Goal: Go to known website: Access a specific website the user already knows

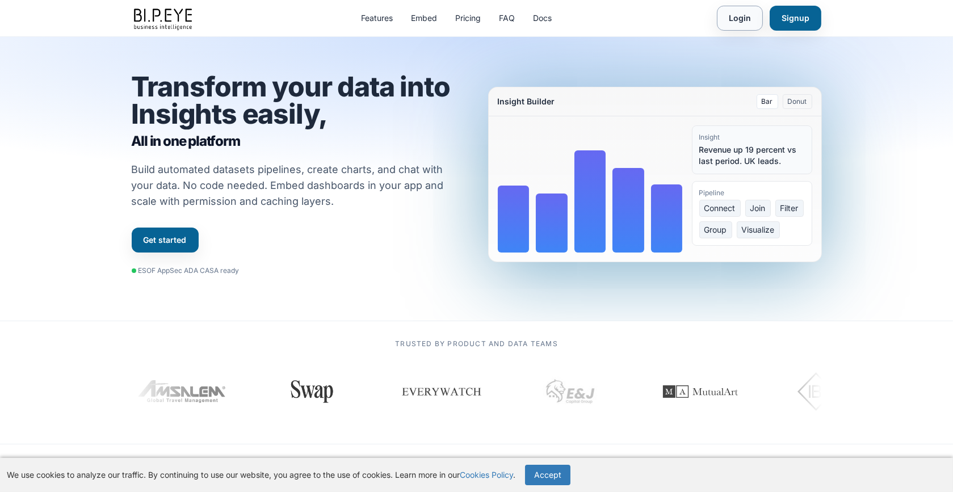
click at [745, 15] on link "Login" at bounding box center [740, 18] width 46 height 25
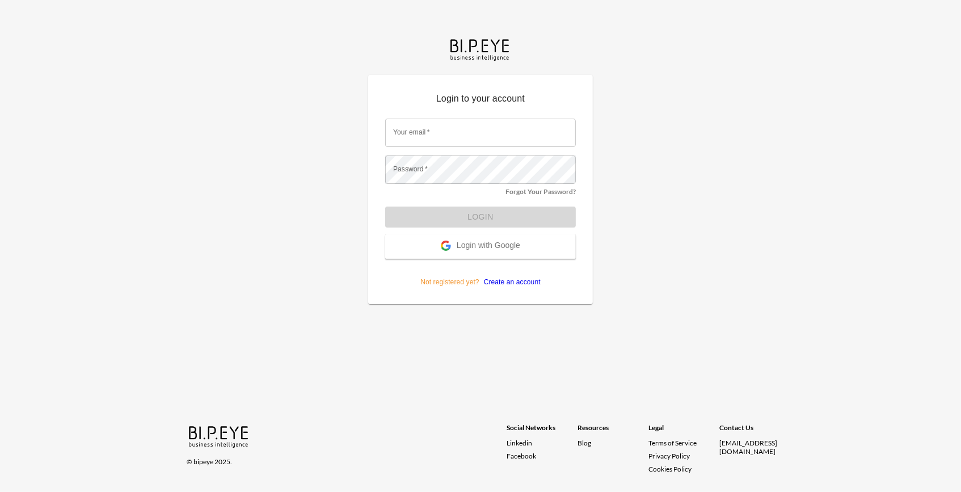
click at [476, 255] on button "Login with Google" at bounding box center [480, 246] width 191 height 24
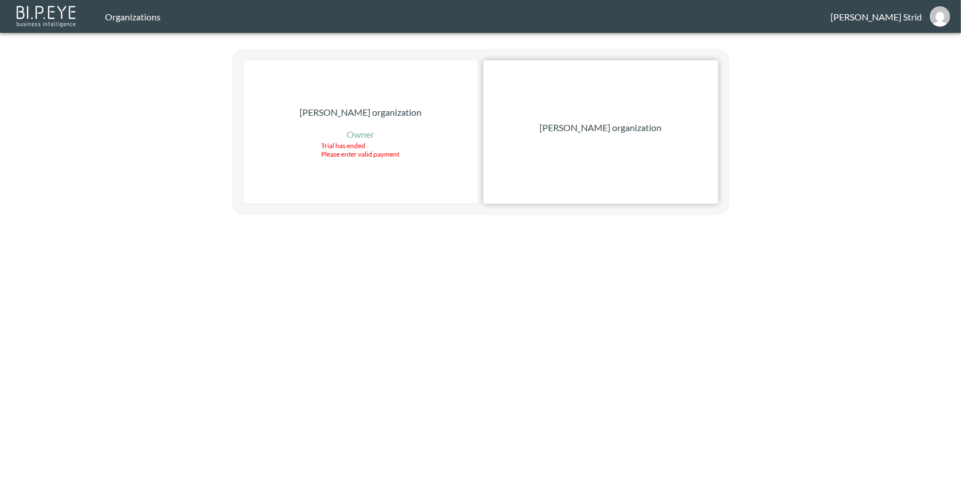
click at [582, 111] on div "[PERSON_NAME] organization" at bounding box center [600, 132] width 235 height 144
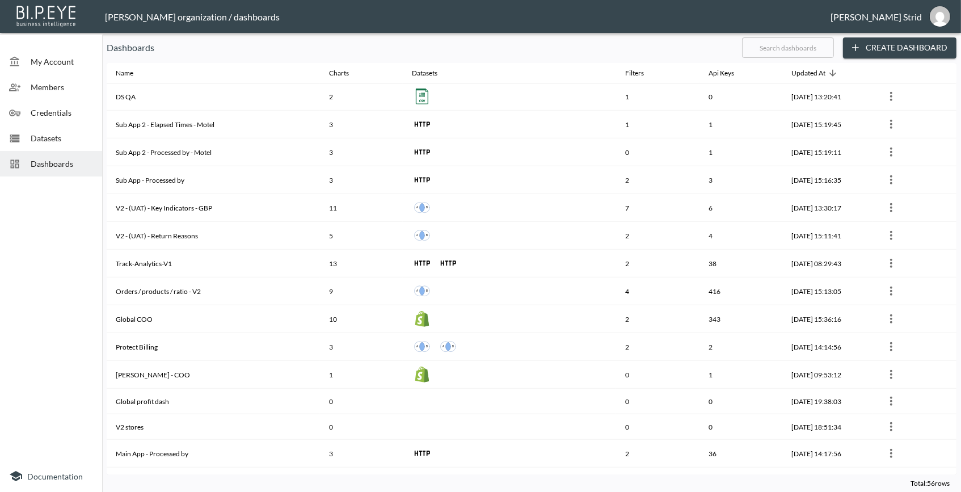
scroll to position [335, 0]
